Goal: Transaction & Acquisition: Purchase product/service

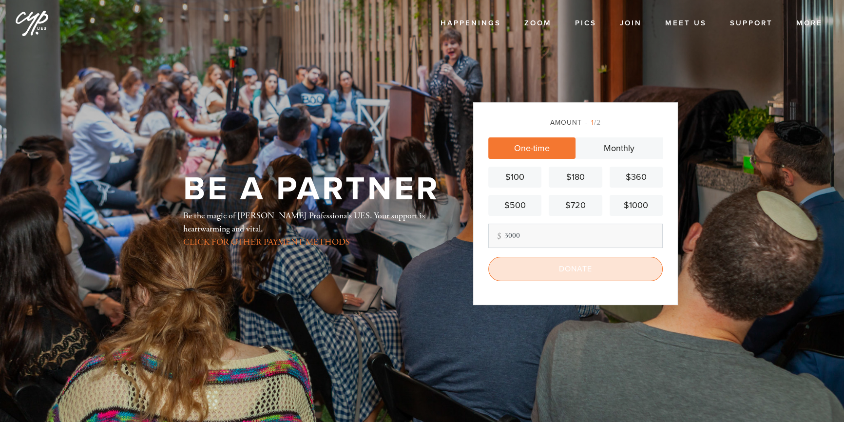
type input "3000"
click at [600, 268] on input "Donate" at bounding box center [575, 269] width 174 height 24
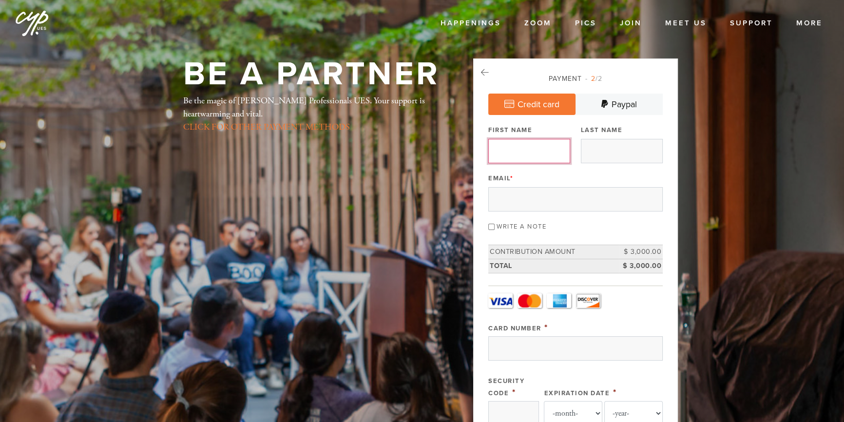
click at [550, 153] on input "First Name" at bounding box center [529, 151] width 82 height 24
type input "[PERSON_NAME]"
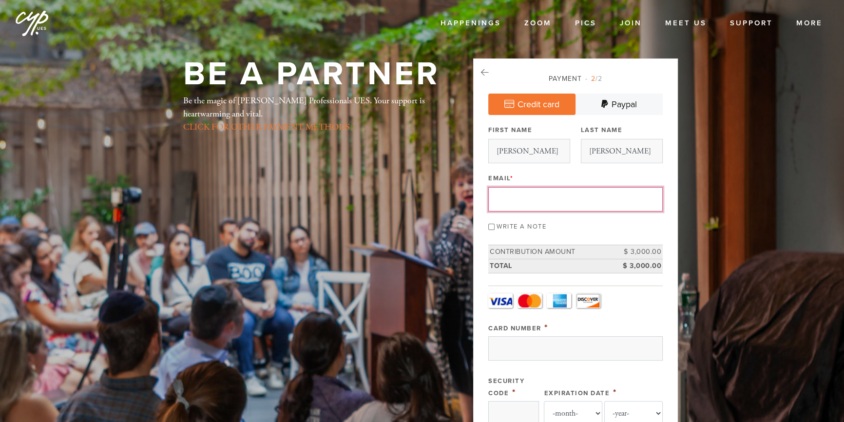
type input "[EMAIL_ADDRESS][DOMAIN_NAME]"
type input "[STREET_ADDRESS]"
type input "[GEOGRAPHIC_DATA]"
type input "PA"
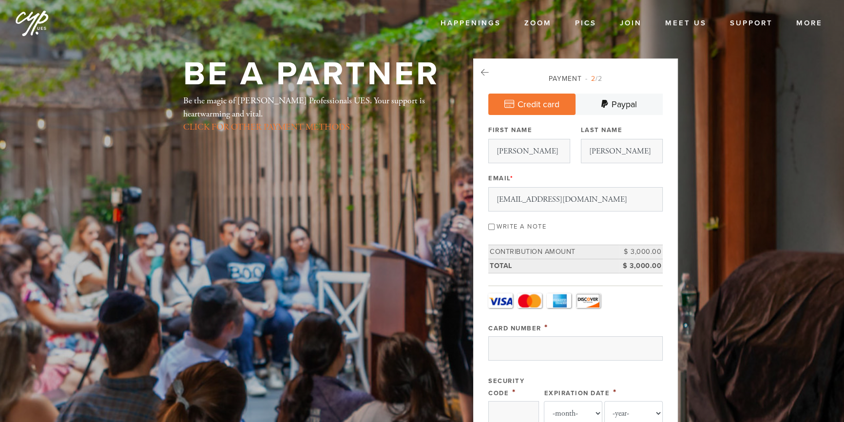
type input "18940"
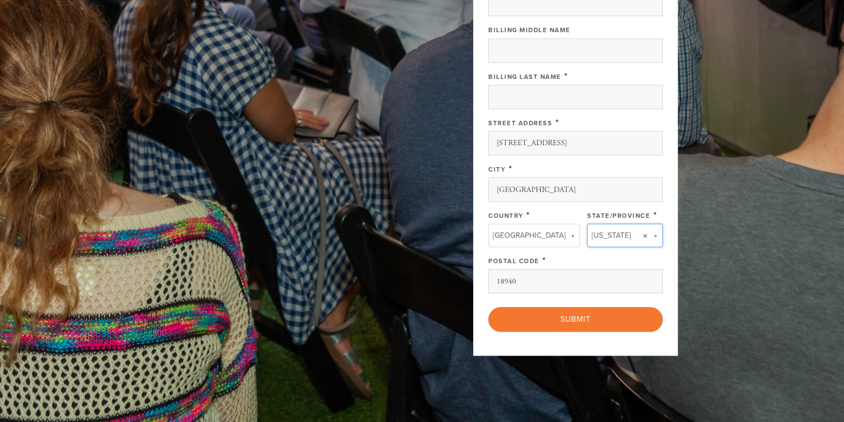
type input "PA"
type input "[GEOGRAPHIC_DATA]"
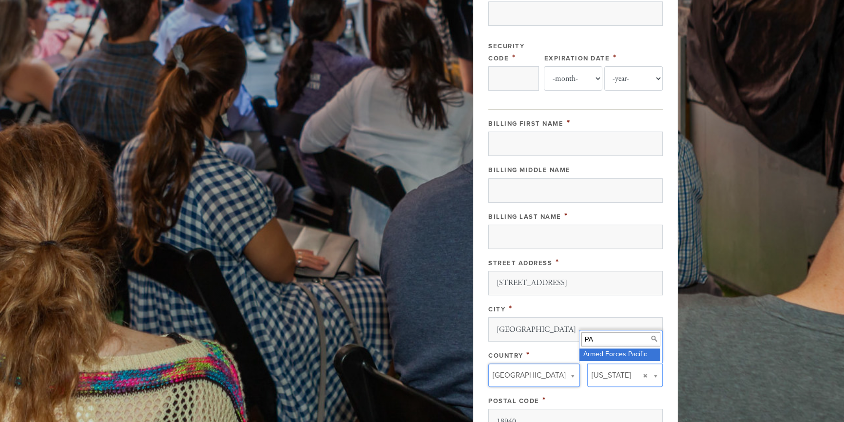
scroll to position [264, 0]
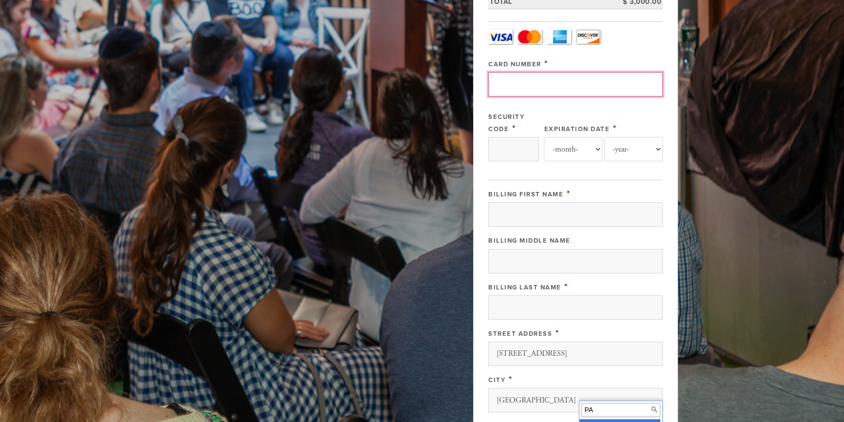
click at [594, 78] on input "Card Number" at bounding box center [575, 84] width 174 height 24
type input "3715"
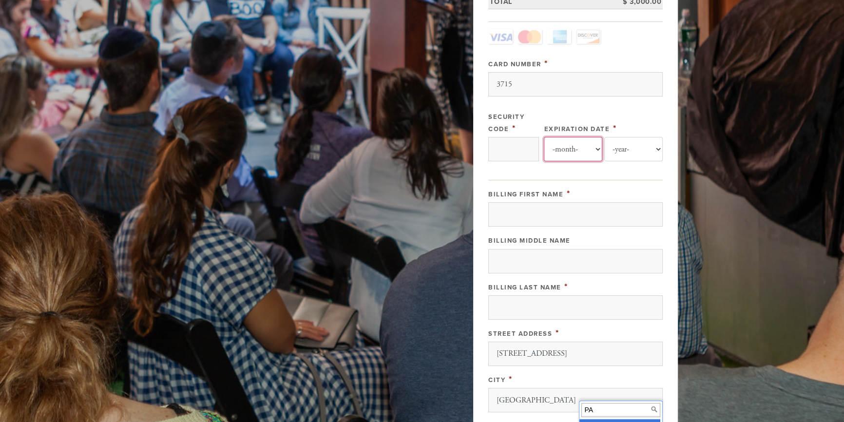
select select "1"
select select "2030"
type input "[PERSON_NAME]"
click at [514, 148] on input "Security Code" at bounding box center [513, 149] width 51 height 24
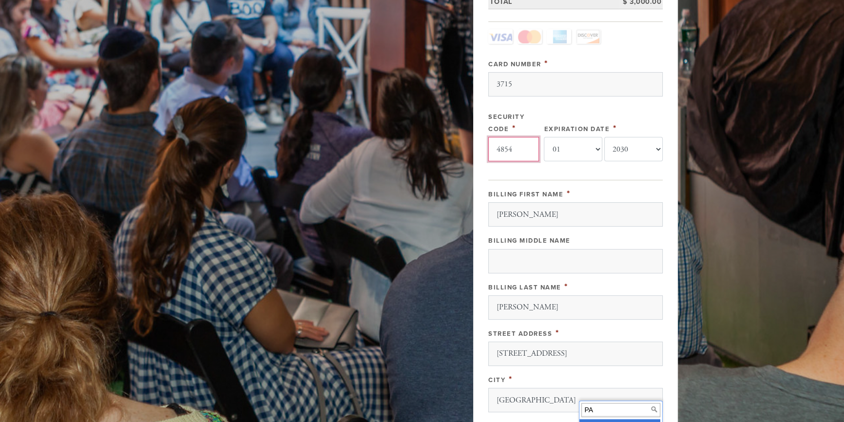
type input "4854"
click at [557, 107] on div "Card Type - select - Visa MasterCard Amex Discover Visa MasterCard Amex Discove…" at bounding box center [575, 99] width 174 height 141
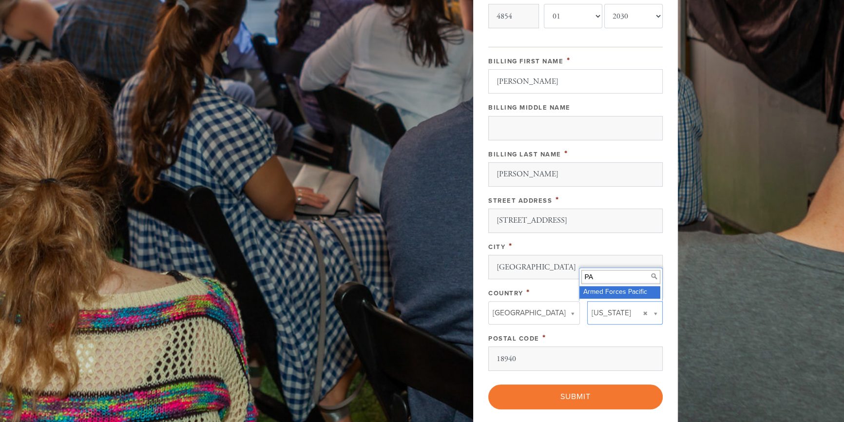
scroll to position [442, 0]
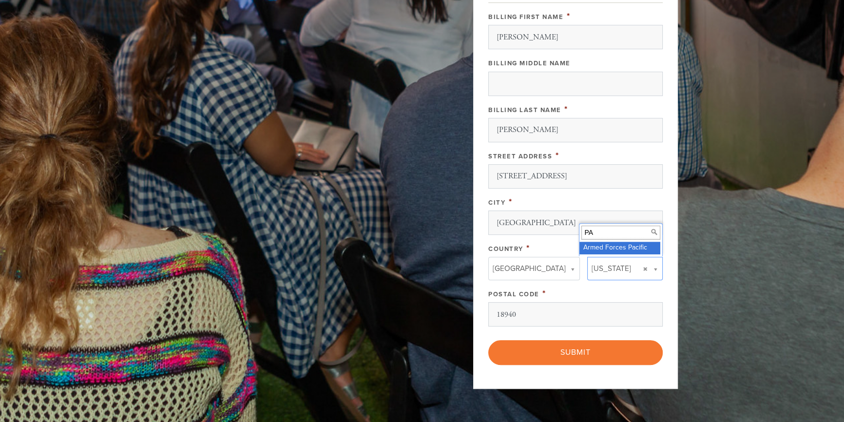
click at [718, 261] on header "Happenings Events Classes Shabbat Torah Academy Israel Trip All Programs Zoom P…" at bounding box center [422, 10] width 844 height 904
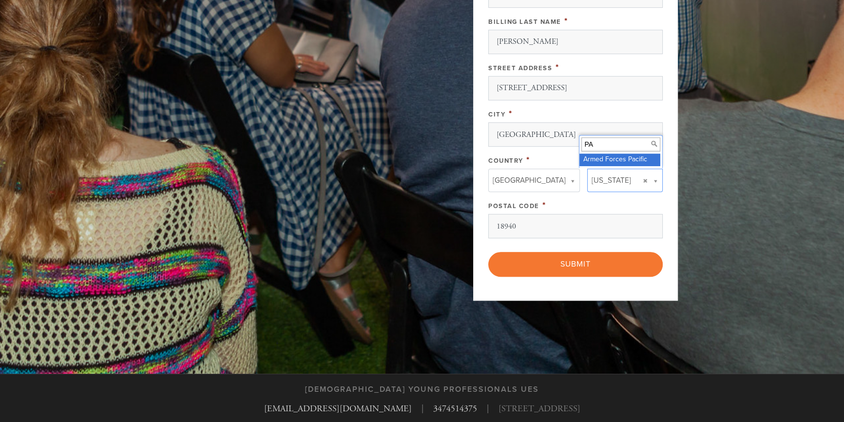
scroll to position [530, 0]
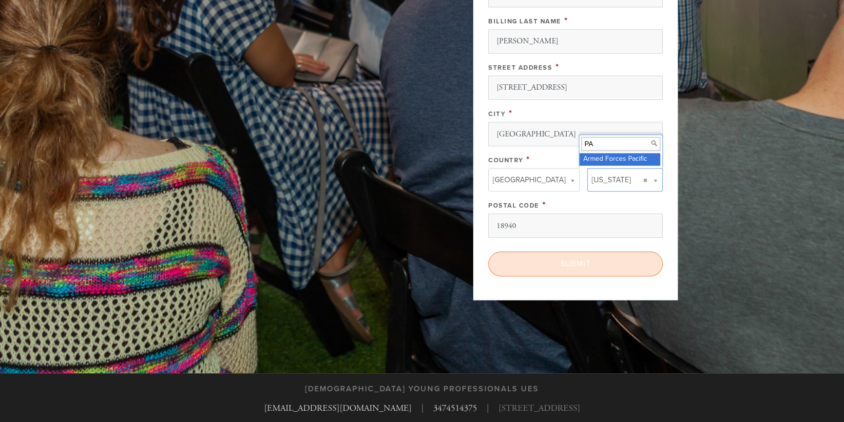
click at [588, 269] on input "Submit" at bounding box center [575, 263] width 174 height 24
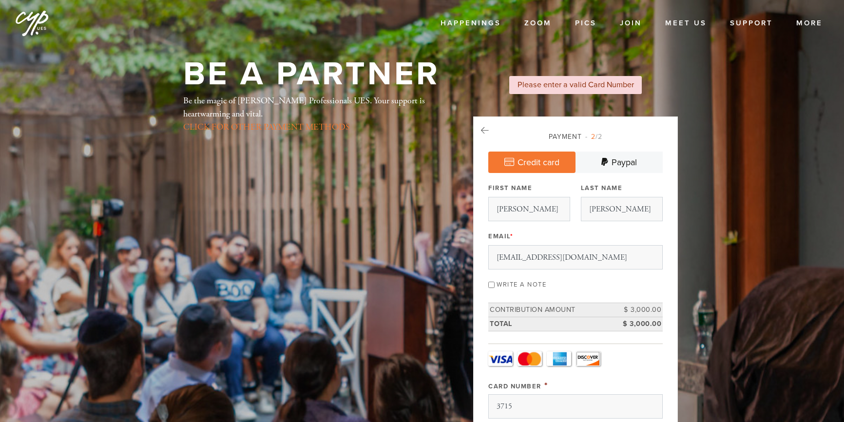
select select "1"
select select "2030"
click at [540, 281] on label "Write a note" at bounding box center [522, 285] width 50 height 8
click at [495, 282] on input "Write a note" at bounding box center [491, 285] width 6 height 6
checkbox input "true"
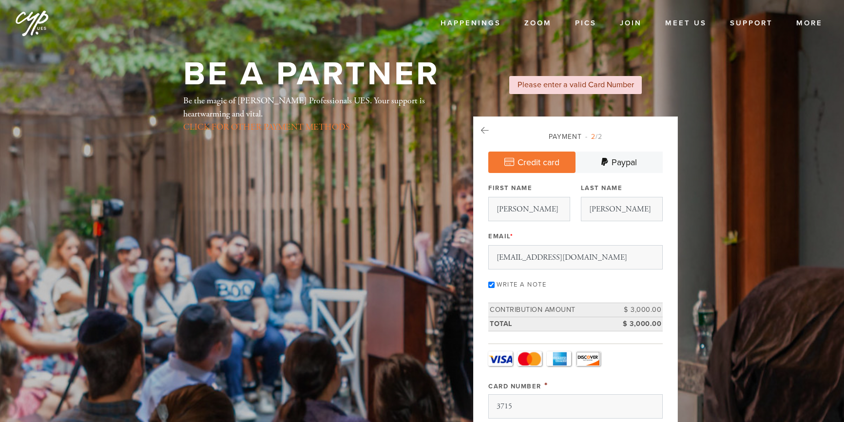
scroll to position [88, 0]
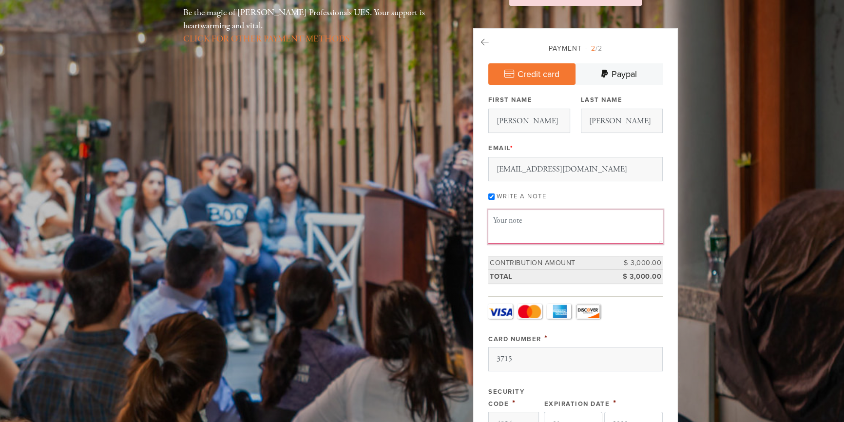
click at [537, 228] on textarea "Message or dedication" at bounding box center [575, 226] width 174 height 33
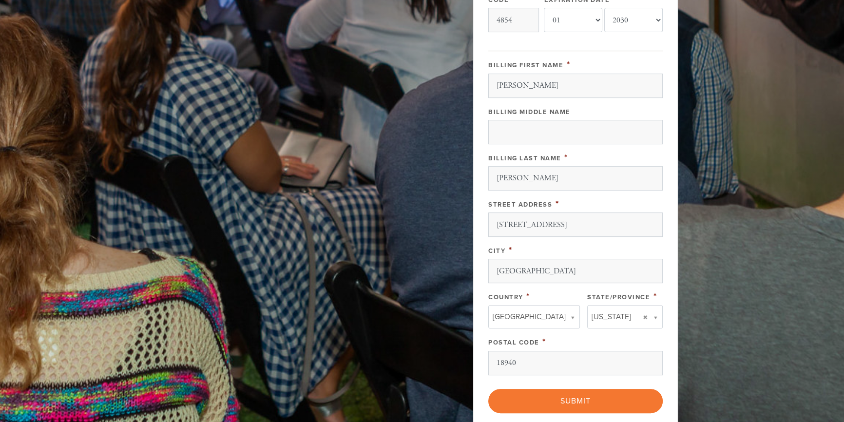
scroll to position [531, 0]
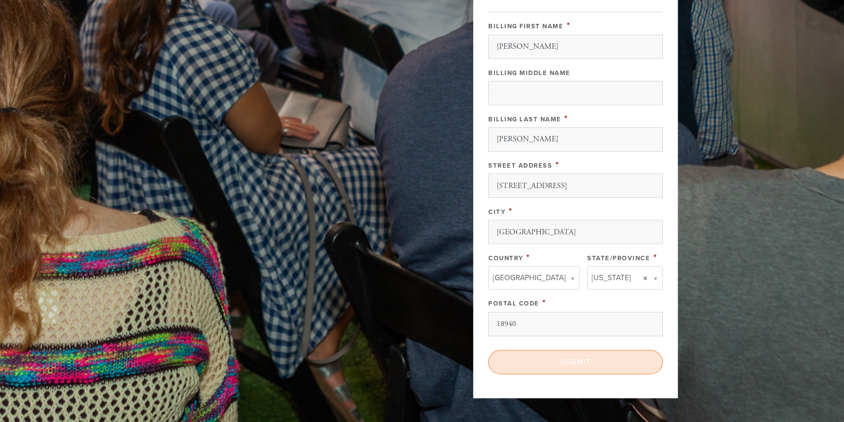
type textarea "For you shofar blowing management. Thank yo SOOO much"
click at [584, 360] on input "Submit" at bounding box center [575, 362] width 174 height 24
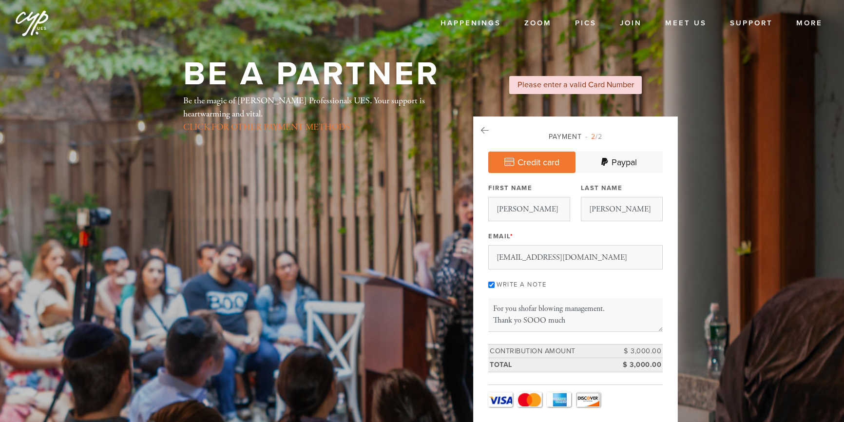
select select "1"
select select "2030"
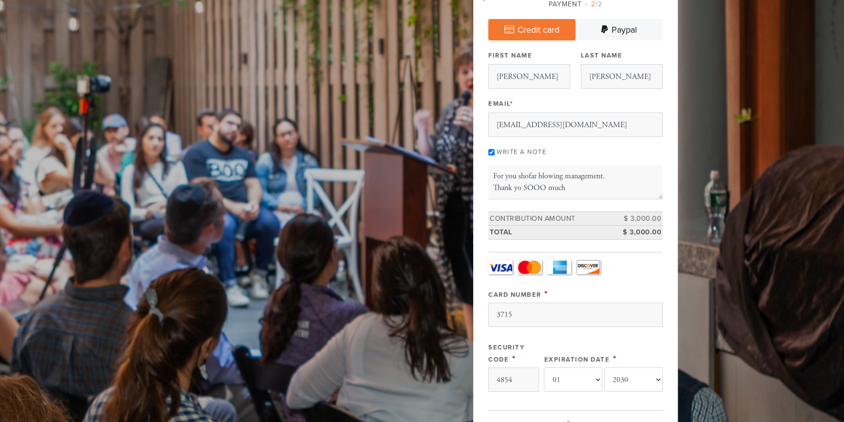
click at [462, 312] on div "Be a Partner Be the magic of Chabad Young Professionals UES. Your support is he…" at bounding box center [422, 369] width 526 height 886
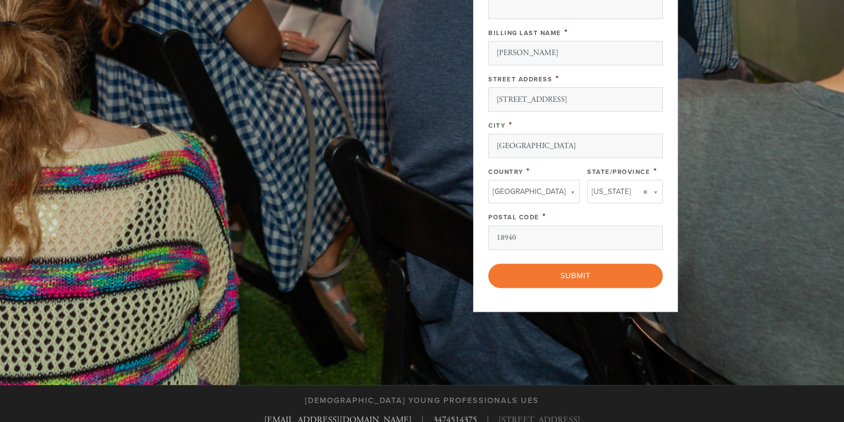
scroll to position [620, 0]
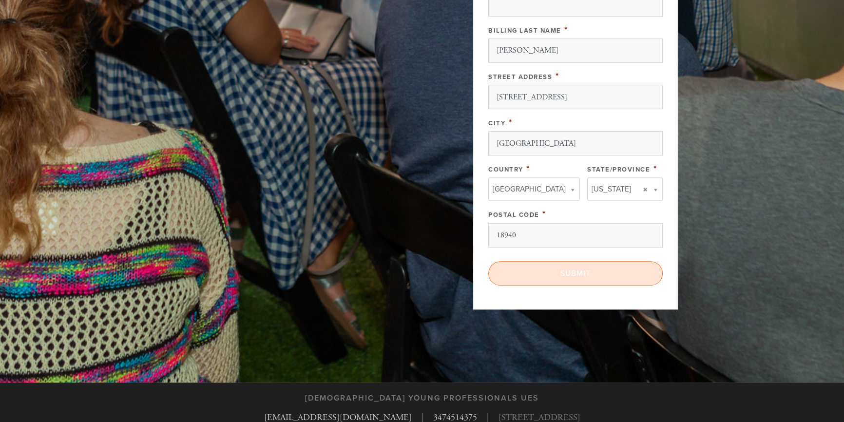
type input "37153877554507"
click at [585, 270] on input "Submit" at bounding box center [575, 273] width 174 height 24
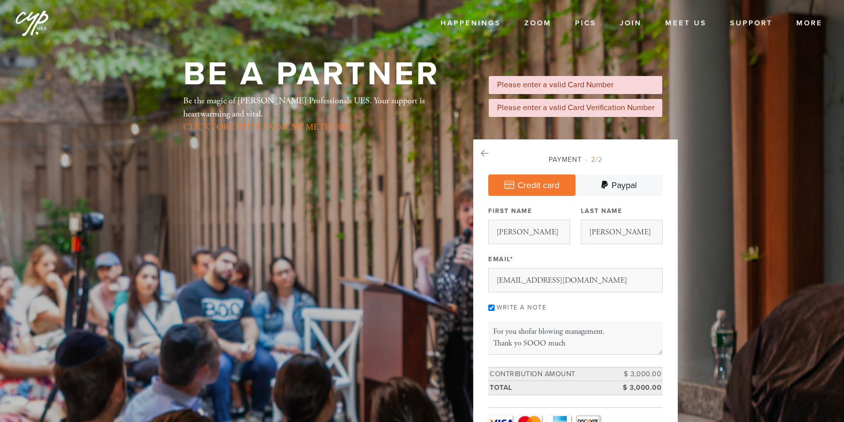
select select "1"
select select "2030"
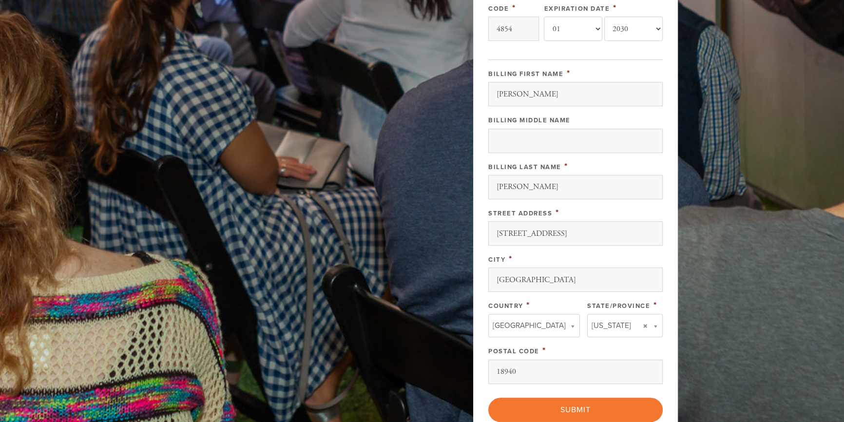
scroll to position [620, 0]
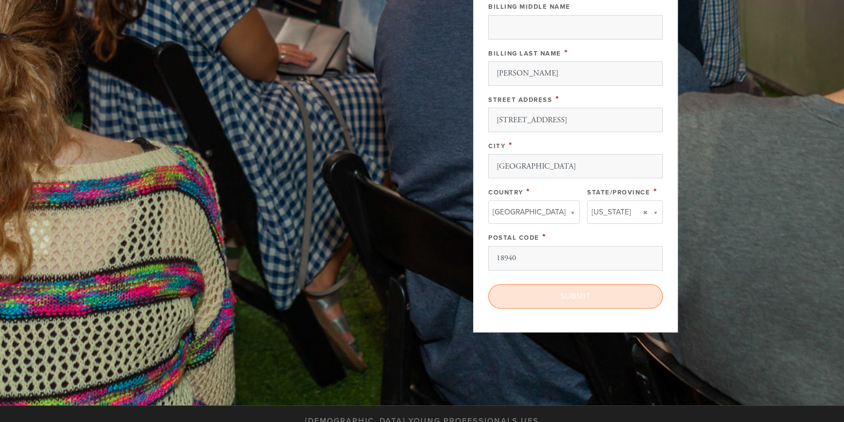
type input "[CREDIT_CARD_NUMBER]"
click at [556, 302] on input "Submit" at bounding box center [575, 296] width 174 height 24
